Goal: Task Accomplishment & Management: Use online tool/utility

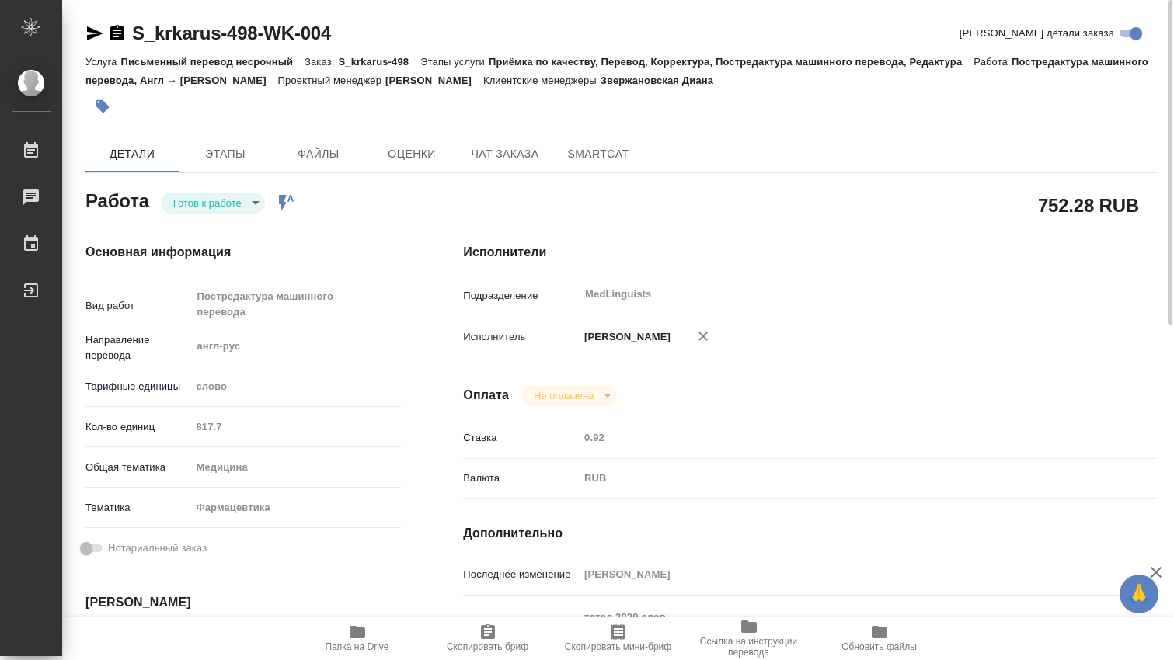
click at [357, 632] on icon "button" at bounding box center [358, 632] width 16 height 12
click at [259, 205] on body "🙏 .cls-1 fill:#fff; AWATERA [PERSON_NAME] 0 Чаты График Выйти S_krkarus-498-WK-…" at bounding box center [587, 330] width 1174 height 660
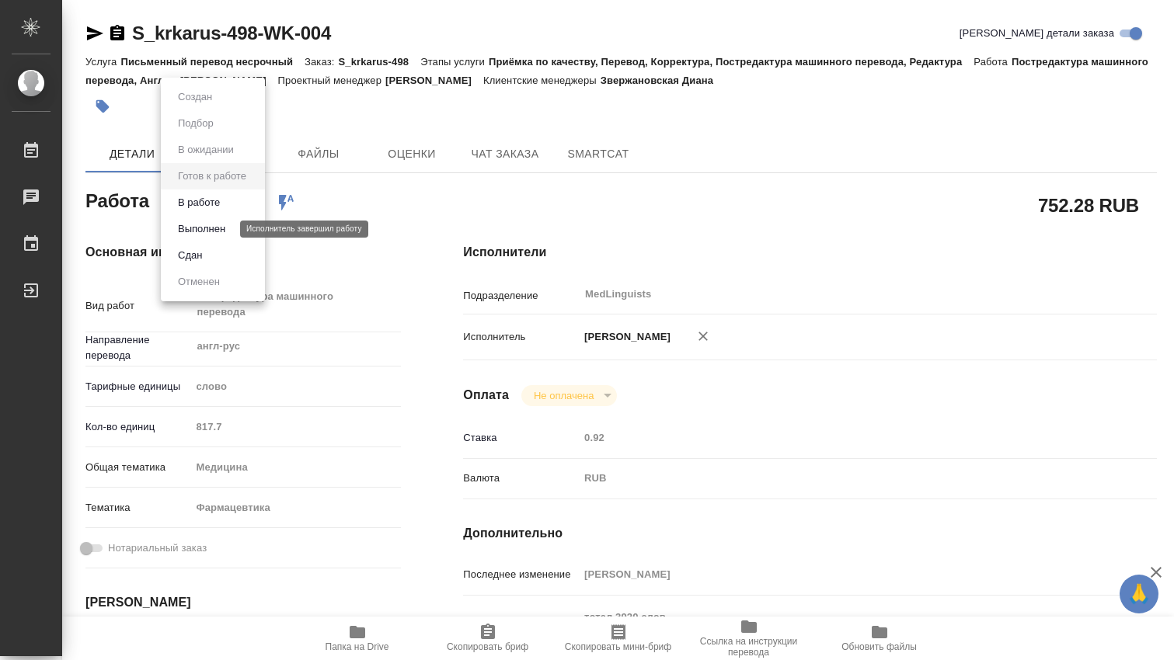
click at [206, 225] on button "Выполнен" at bounding box center [201, 229] width 57 height 17
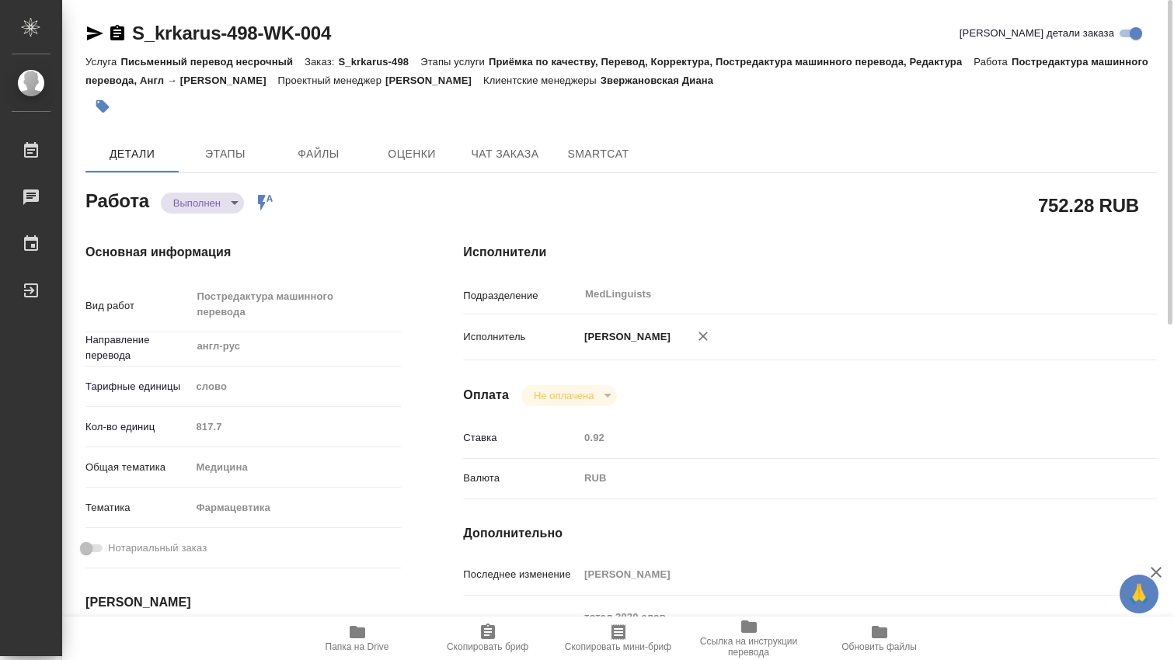
type textarea "x"
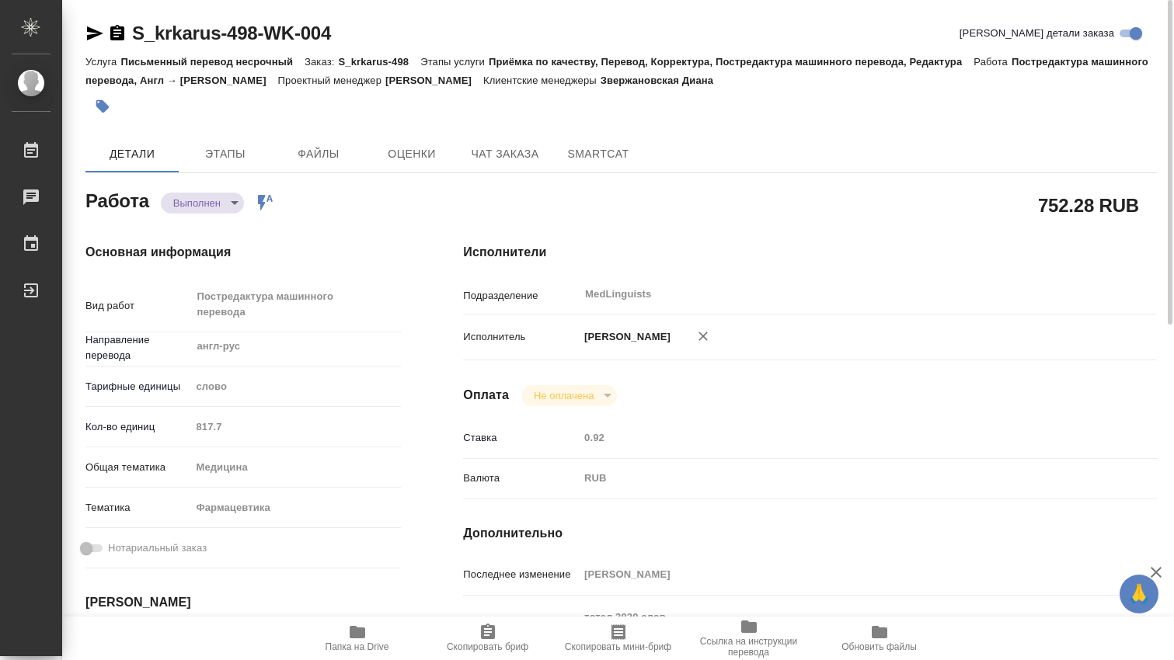
type textarea "x"
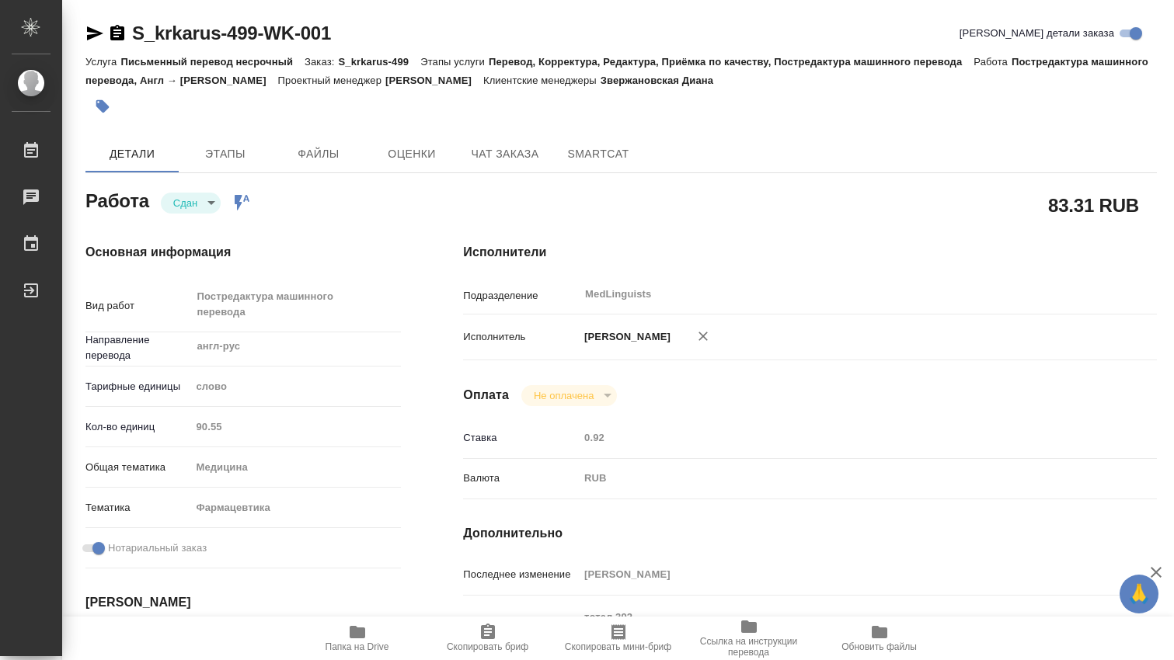
click at [189, 424] on div "Кол-во единиц 90.55" at bounding box center [242, 426] width 315 height 27
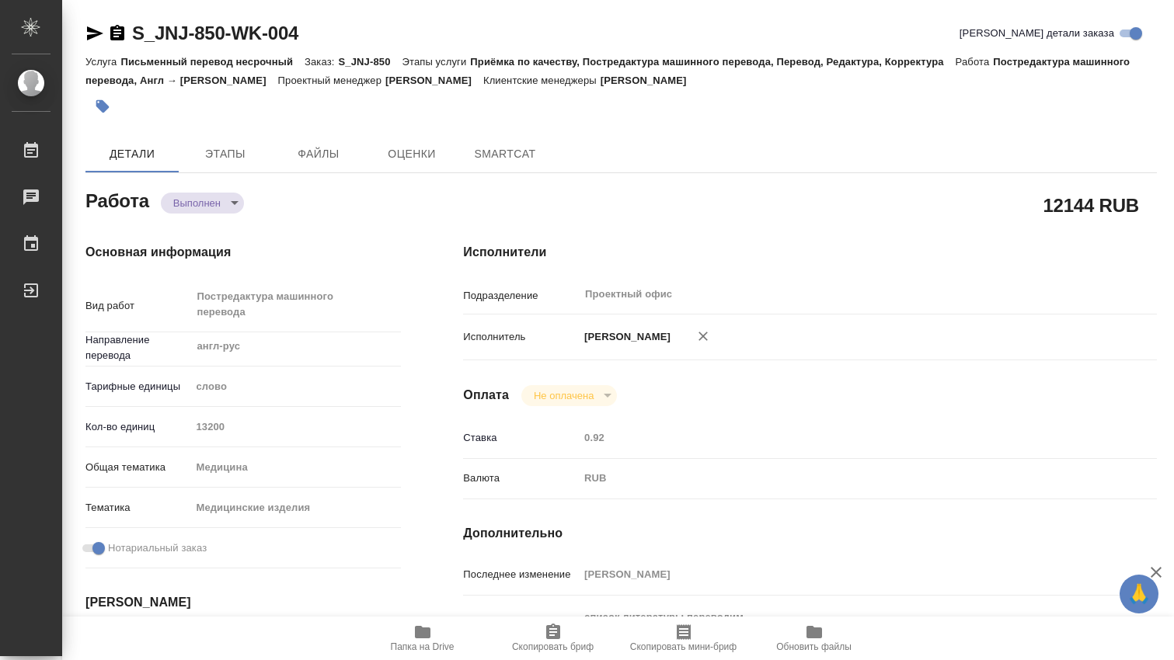
type textarea "x"
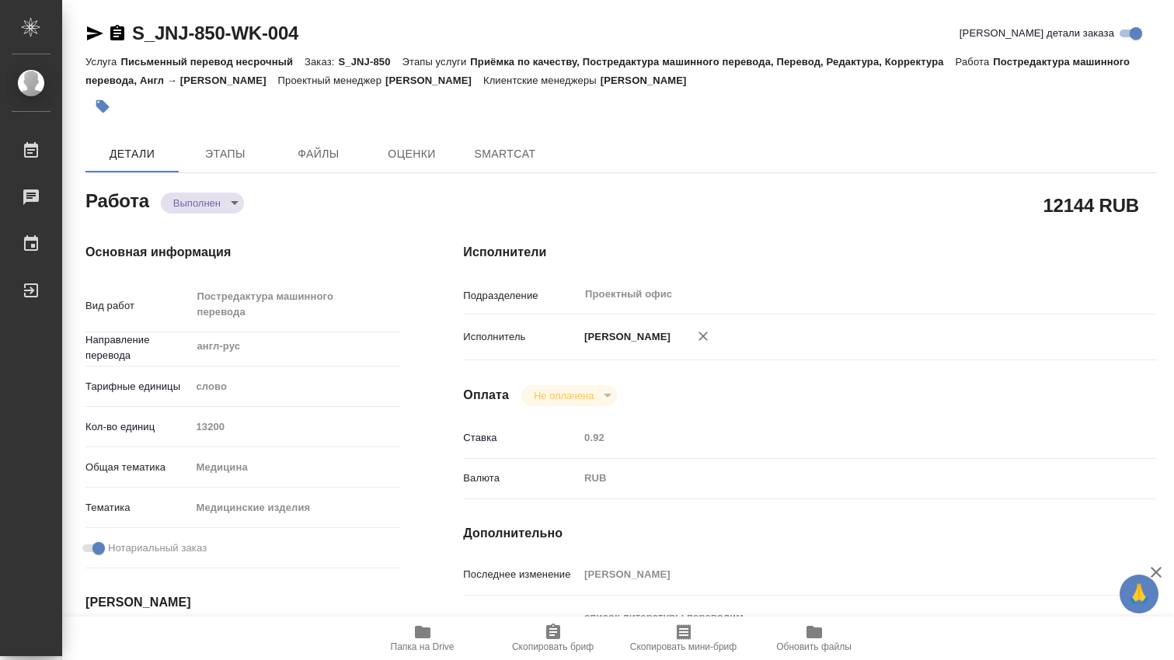
type textarea "x"
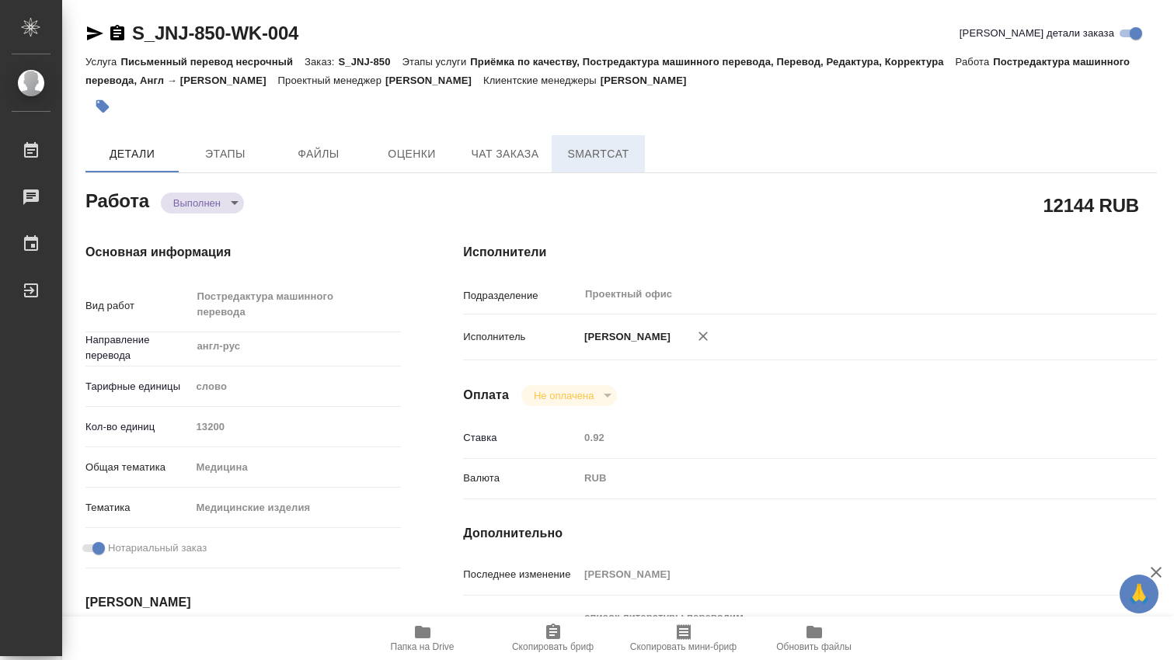
click at [613, 165] on button "SmartCat" at bounding box center [598, 153] width 93 height 37
type textarea "x"
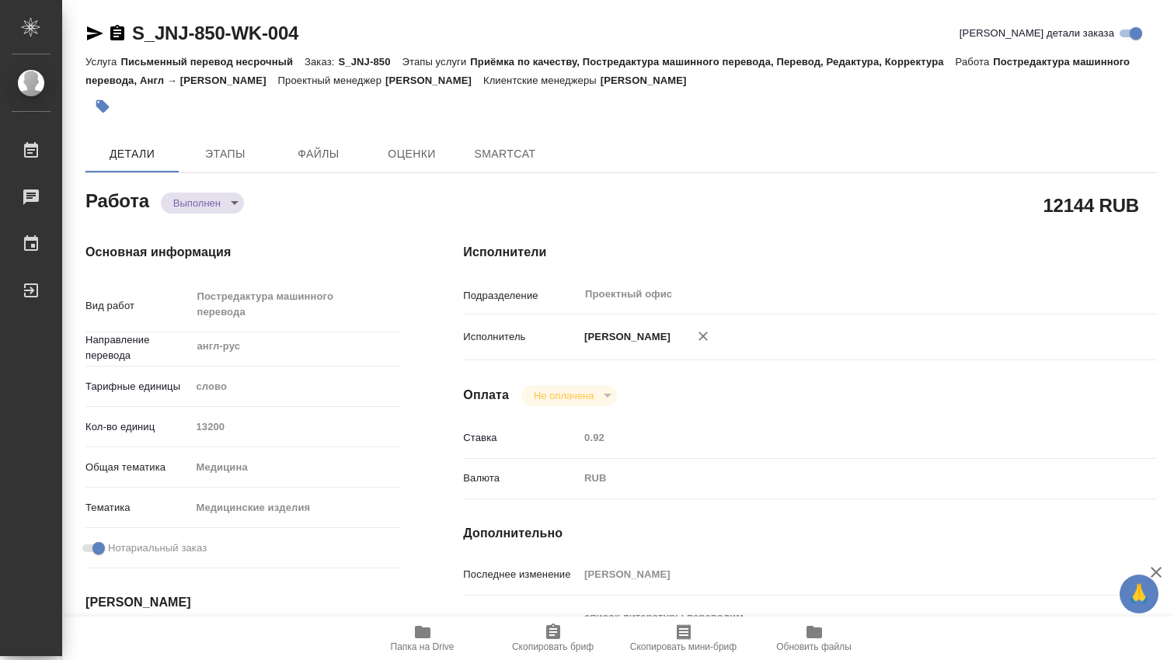
type textarea "x"
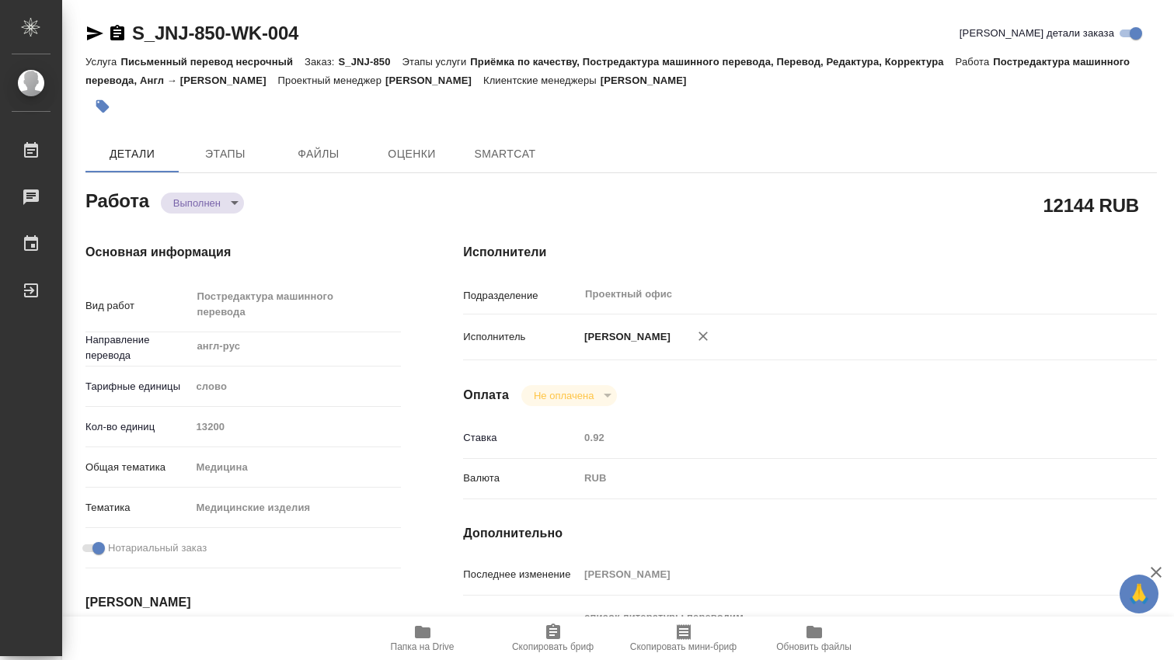
type textarea "x"
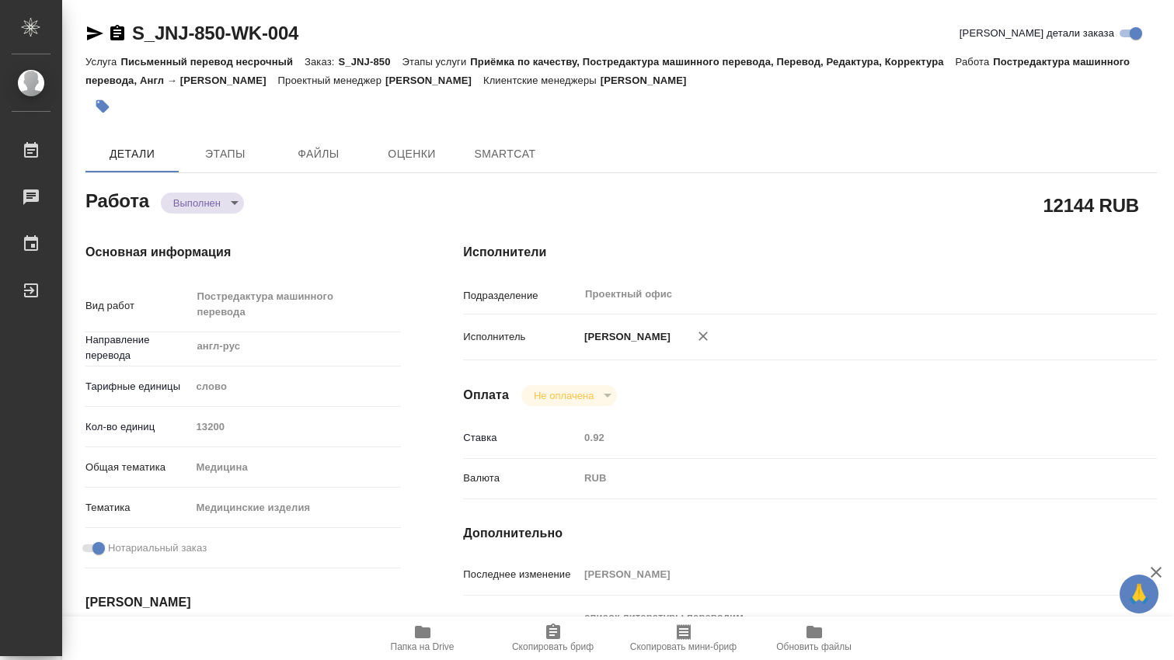
type textarea "x"
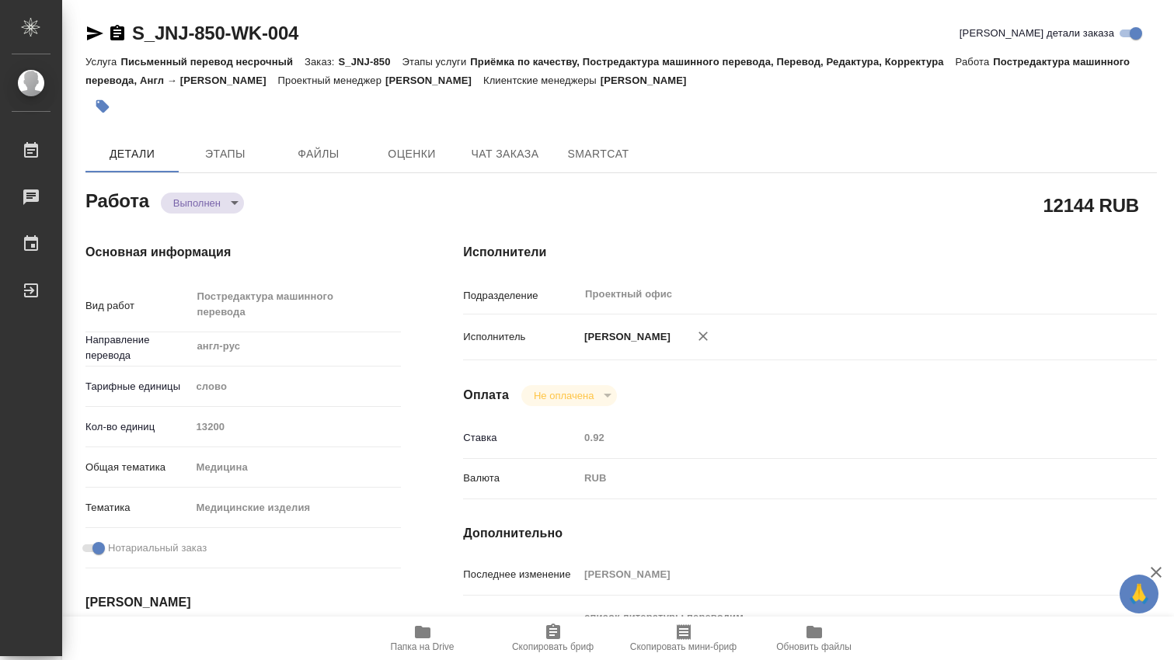
type textarea "x"
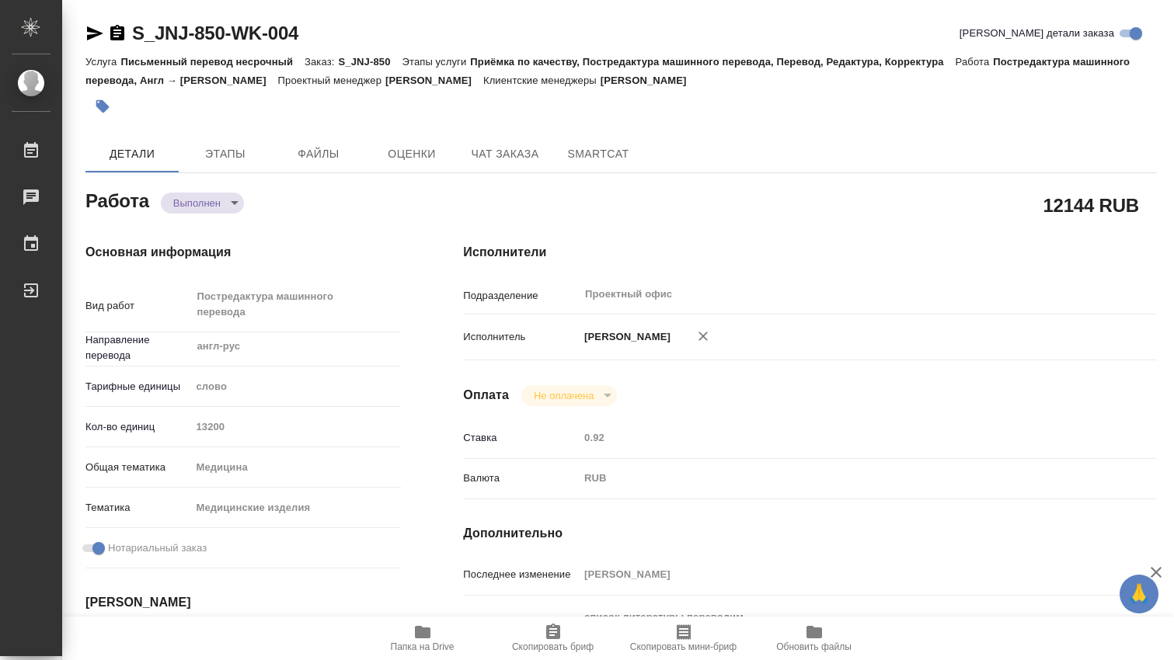
type textarea "x"
click at [574, 155] on span "SmartCat" at bounding box center [598, 154] width 75 height 19
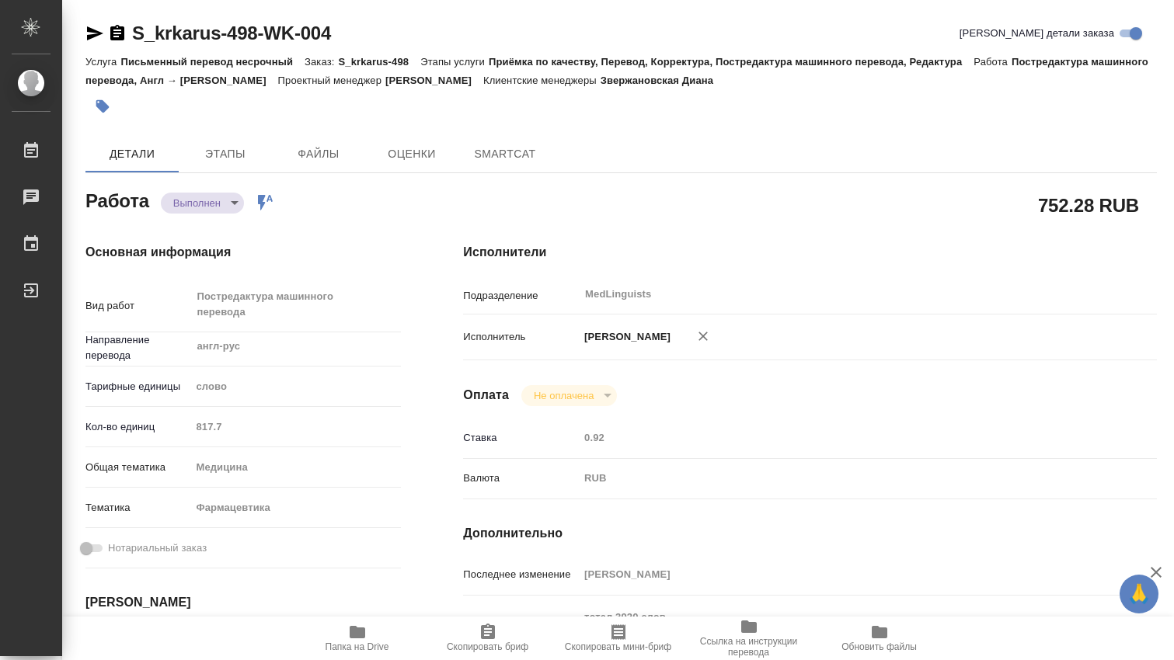
type textarea "x"
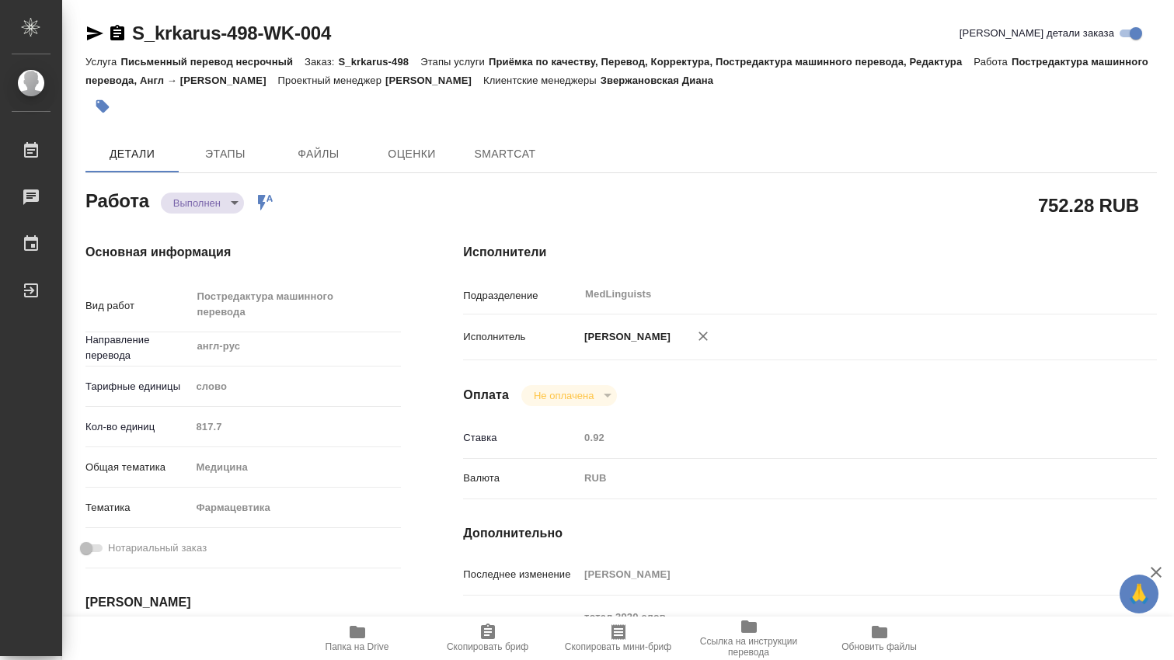
type textarea "x"
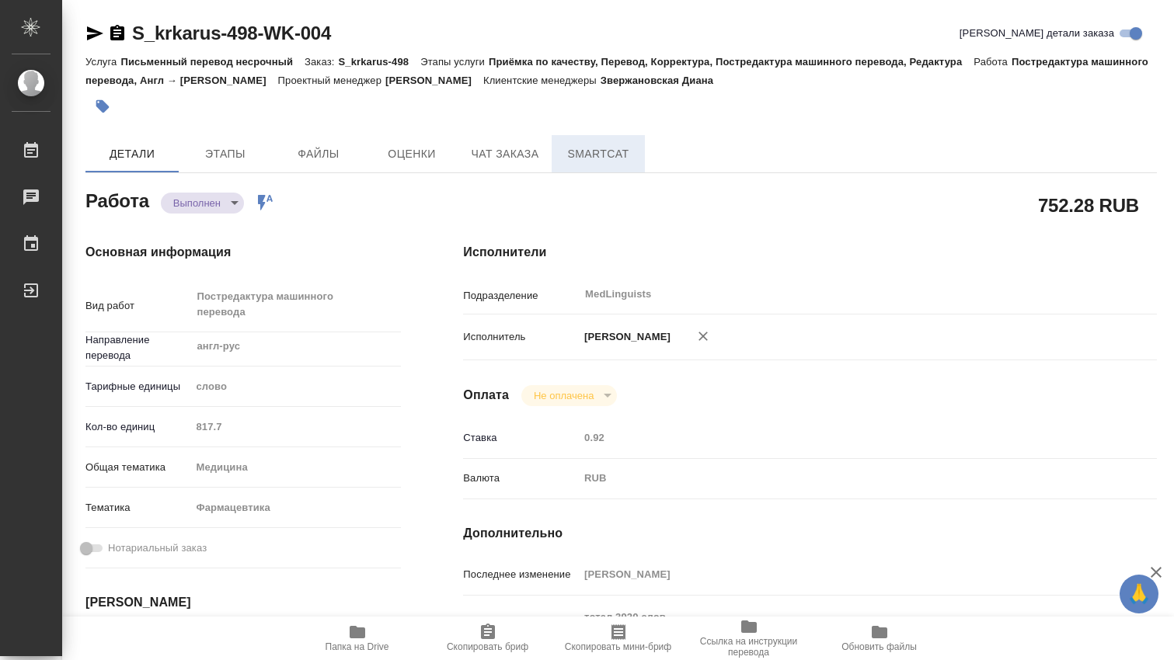
type textarea "x"
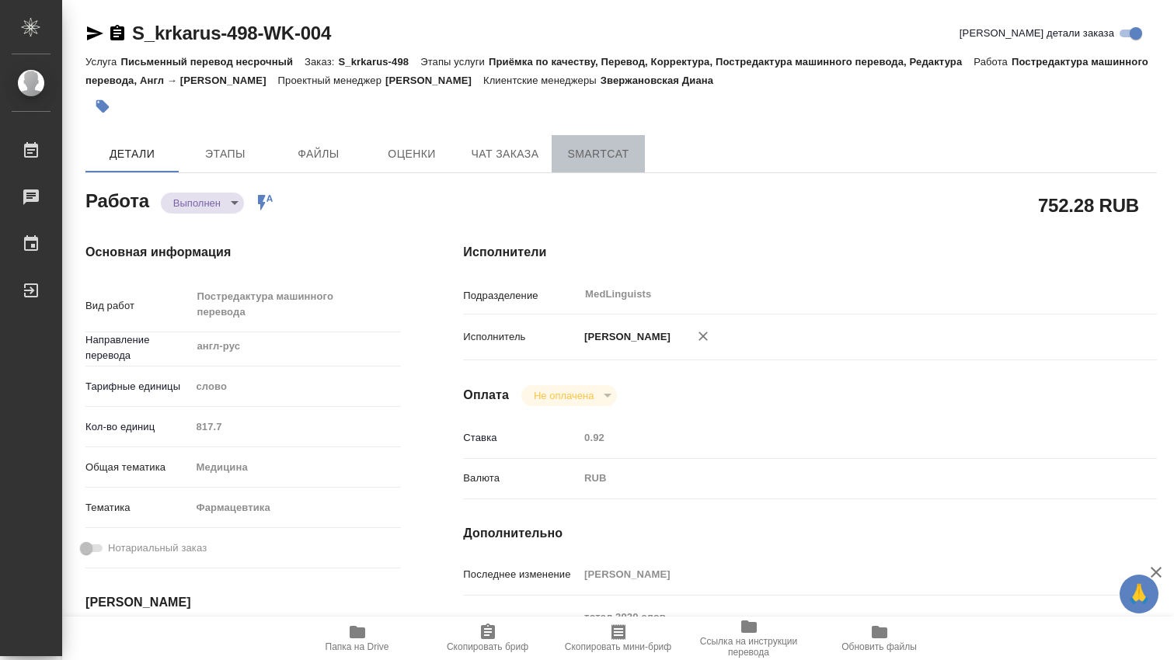
click at [604, 154] on span "SmartCat" at bounding box center [598, 154] width 75 height 19
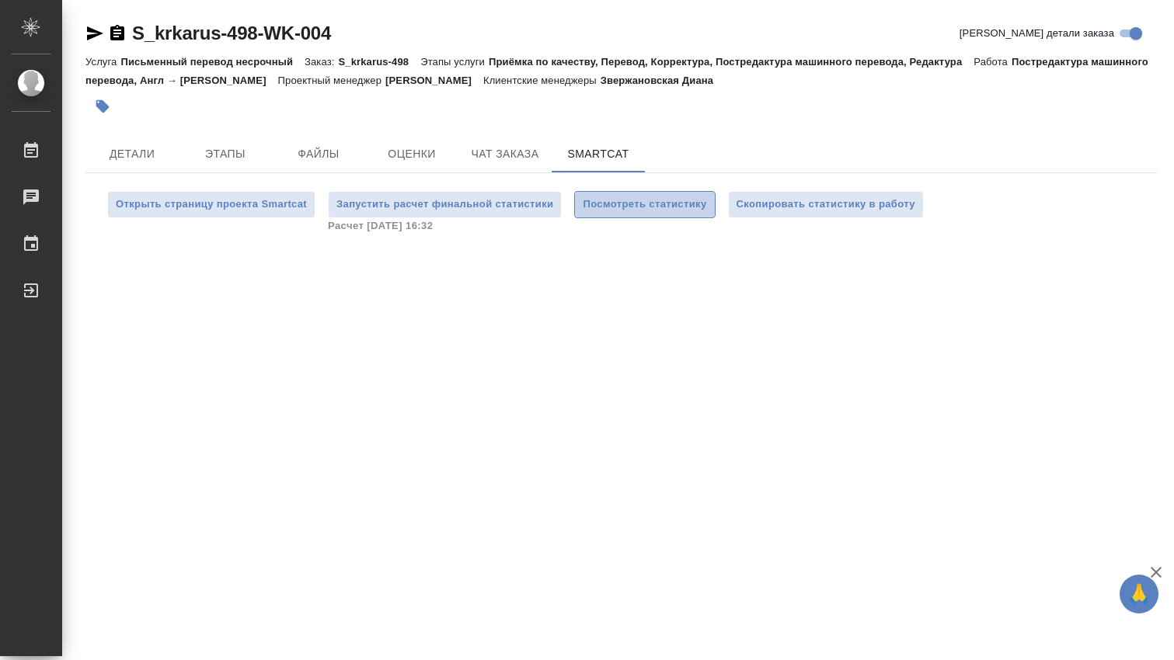
click at [665, 205] on span "Посмотреть статистику" at bounding box center [645, 205] width 124 height 18
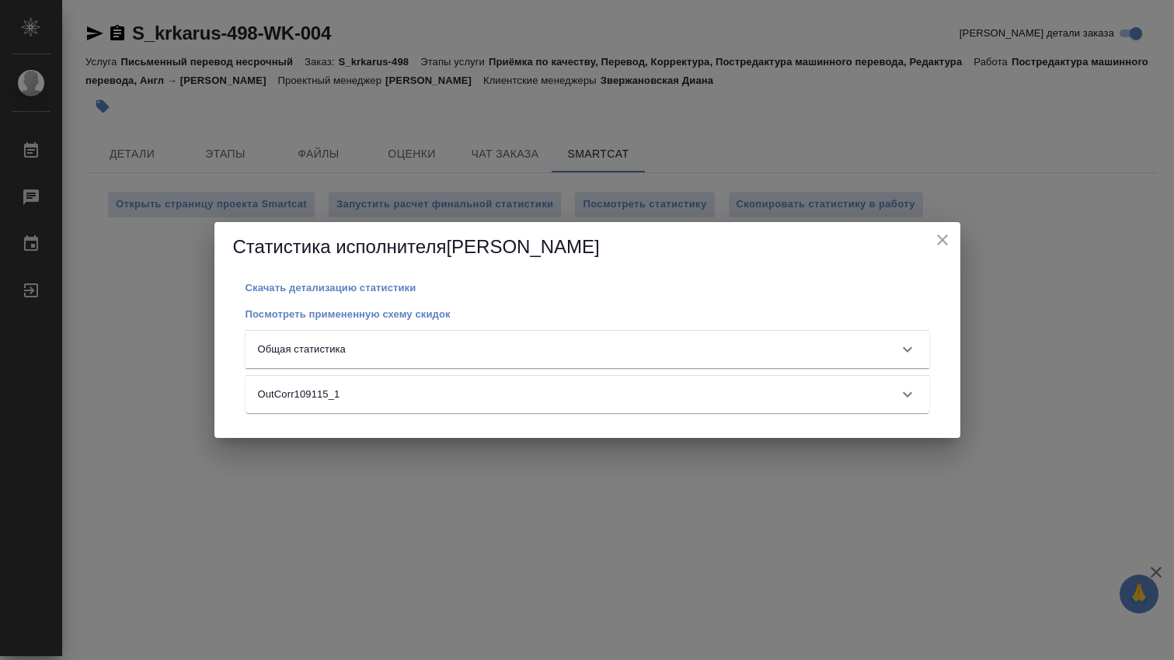
click at [907, 348] on icon at bounding box center [907, 349] width 19 height 19
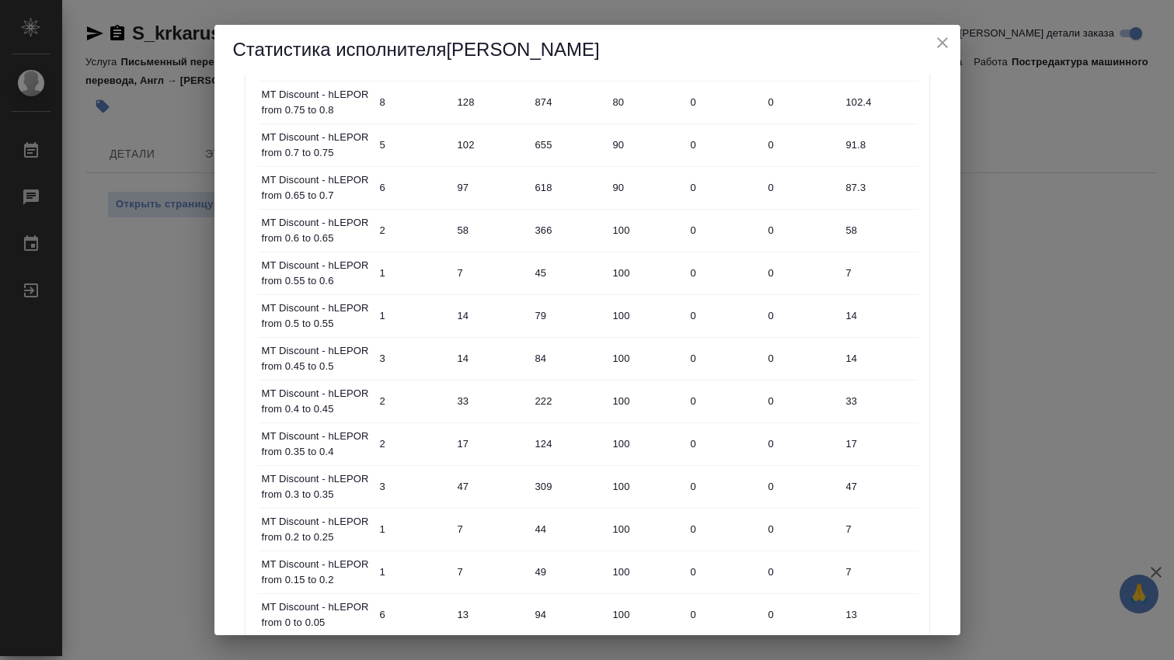
scroll to position [777, 0]
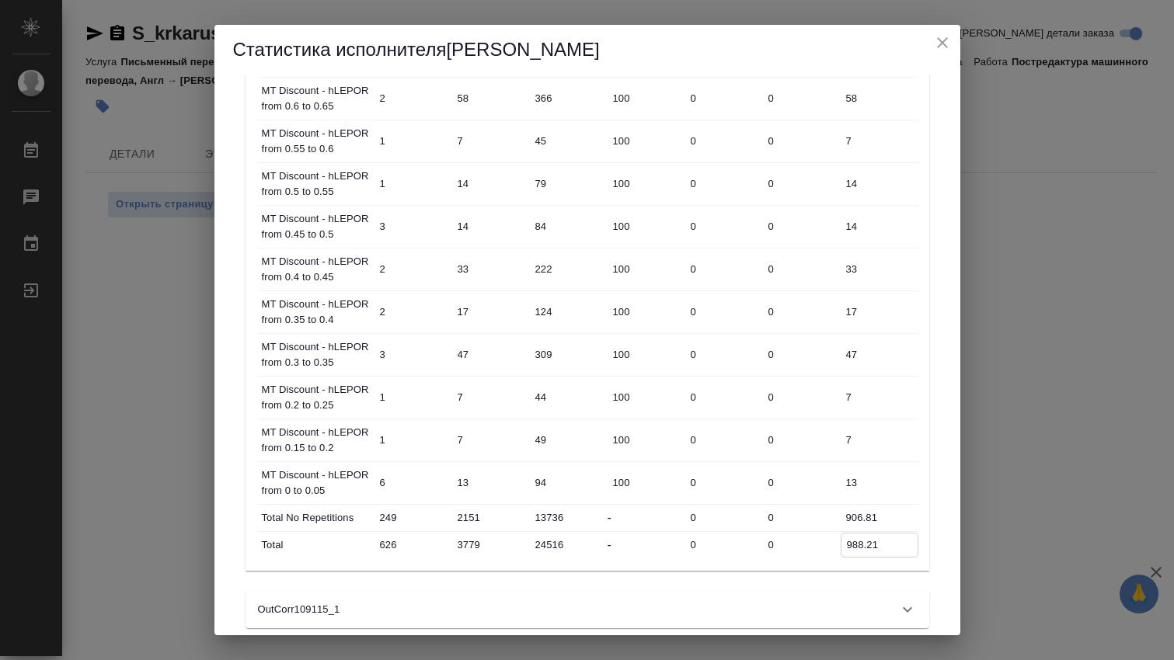
drag, startPoint x: 883, startPoint y: 546, endPoint x: 841, endPoint y: 546, distance: 42.7
click at [841, 546] on input "988.21" at bounding box center [879, 545] width 76 height 23
click at [930, 39] on h5 "Статистика исполнителя Dmitrieva Olga" at bounding box center [587, 49] width 709 height 25
drag, startPoint x: 951, startPoint y: 43, endPoint x: 849, endPoint y: 1, distance: 110.1
click at [950, 43] on icon "close" at bounding box center [942, 42] width 19 height 19
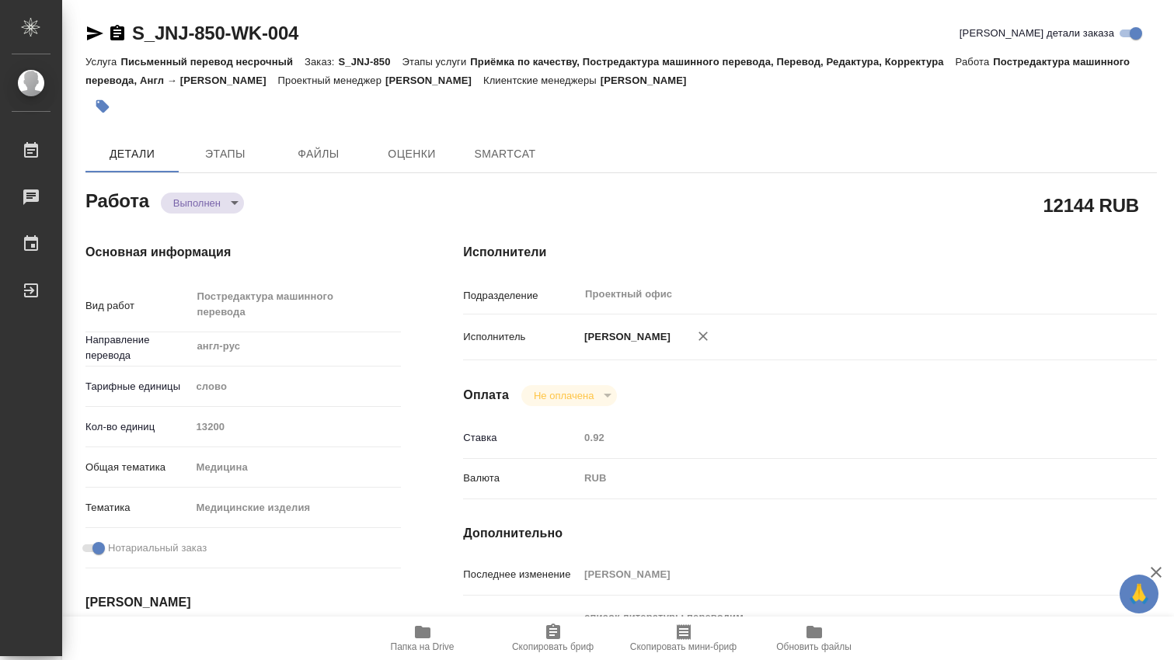
type textarea "x"
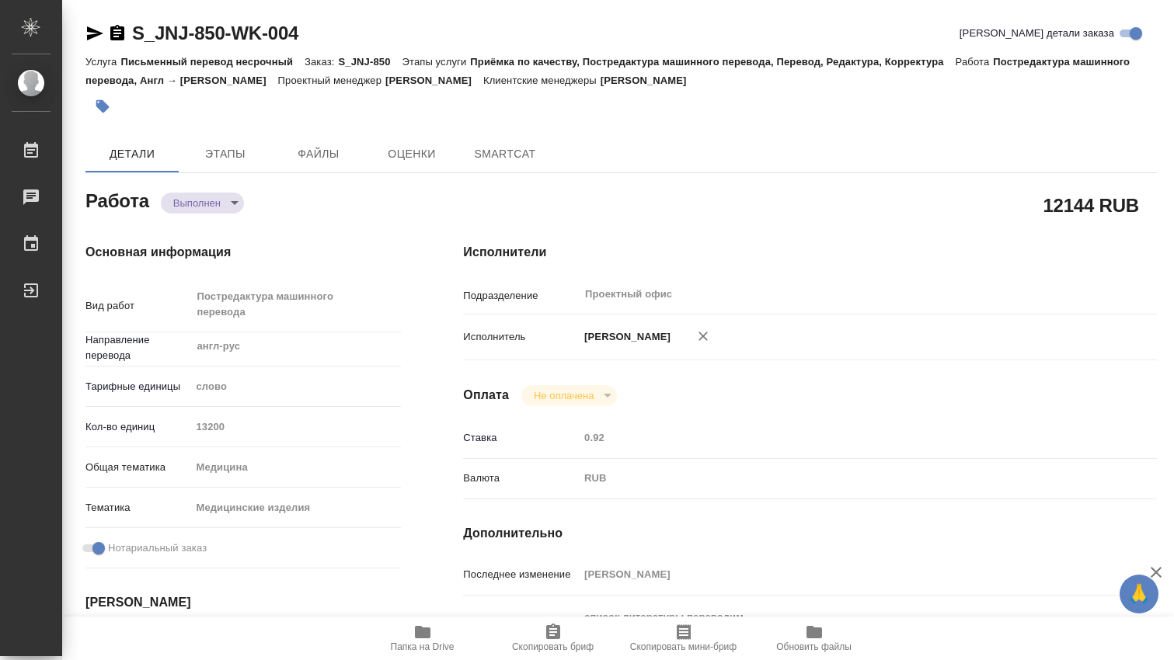
type textarea "x"
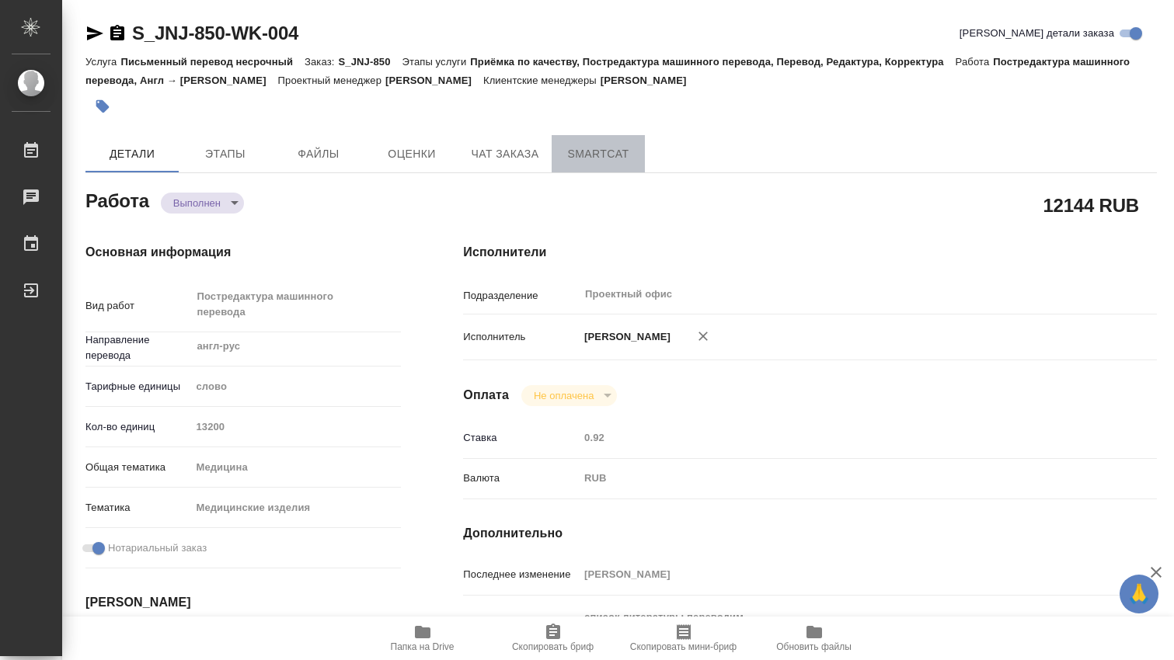
click at [617, 155] on span "SmartCat" at bounding box center [598, 154] width 75 height 19
type textarea "x"
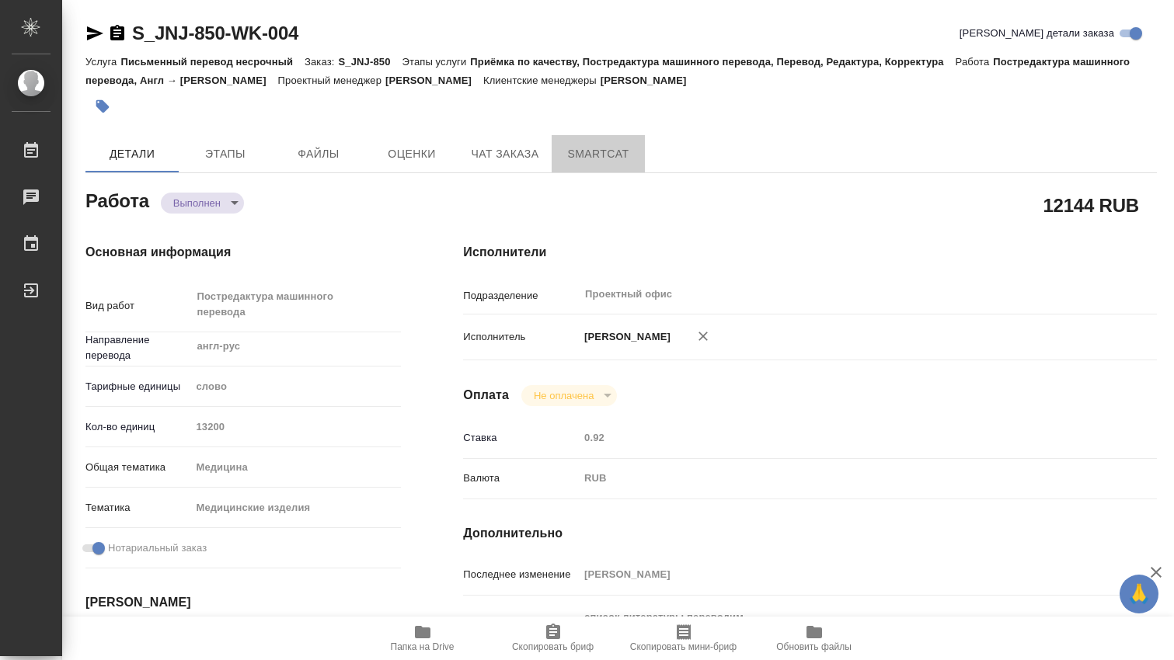
type textarea "x"
